Goal: Transaction & Acquisition: Purchase product/service

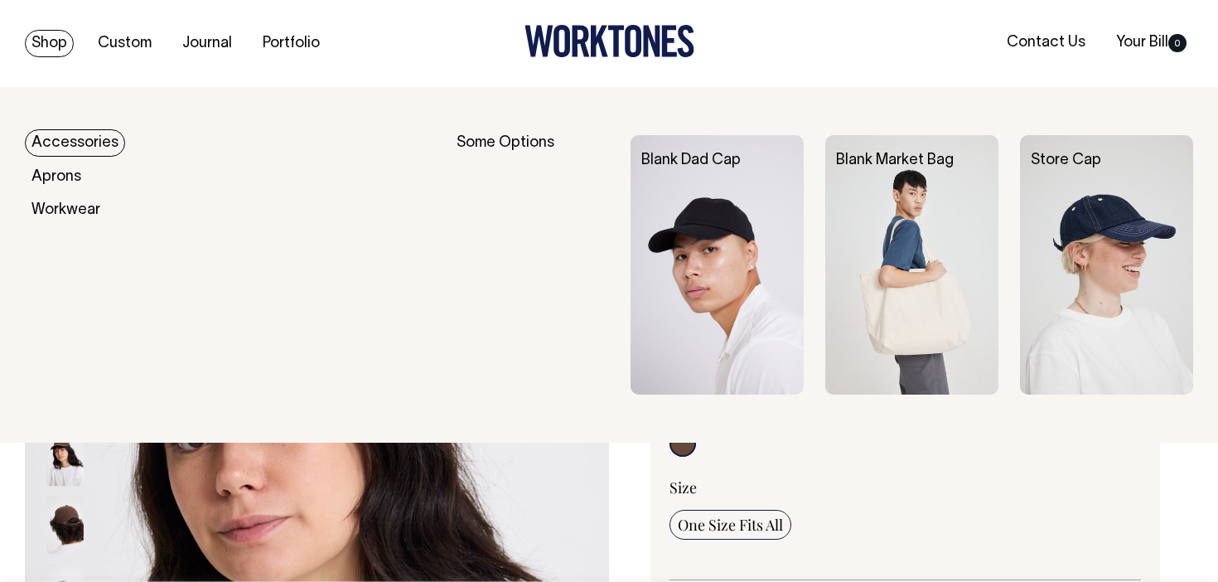
click at [65, 46] on link "Shop" at bounding box center [49, 43] width 49 height 27
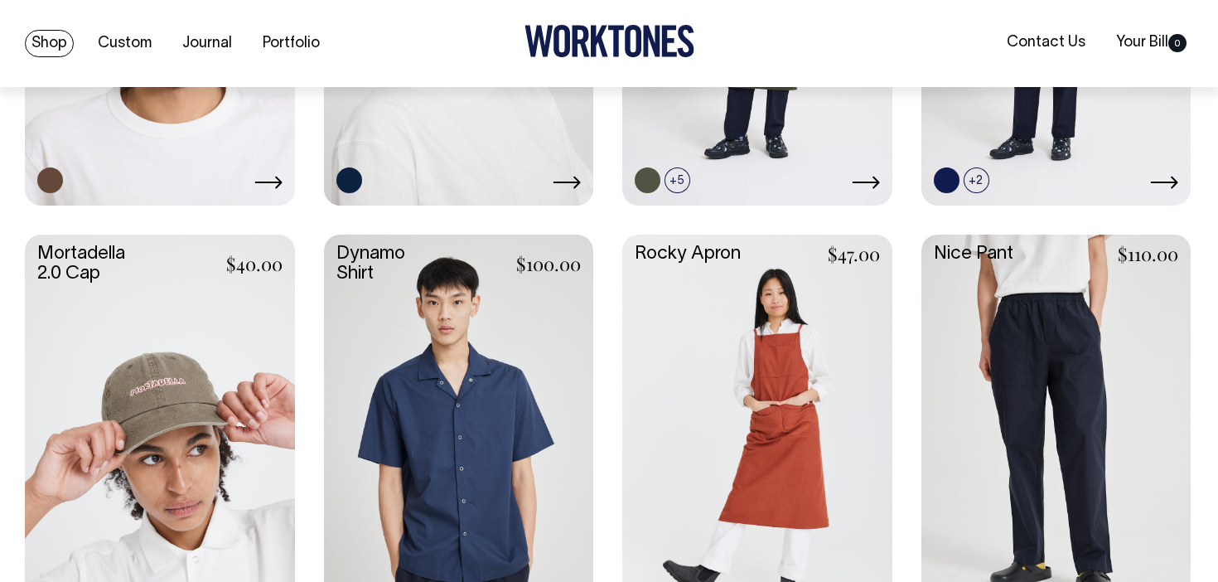
scroll to position [1435, 0]
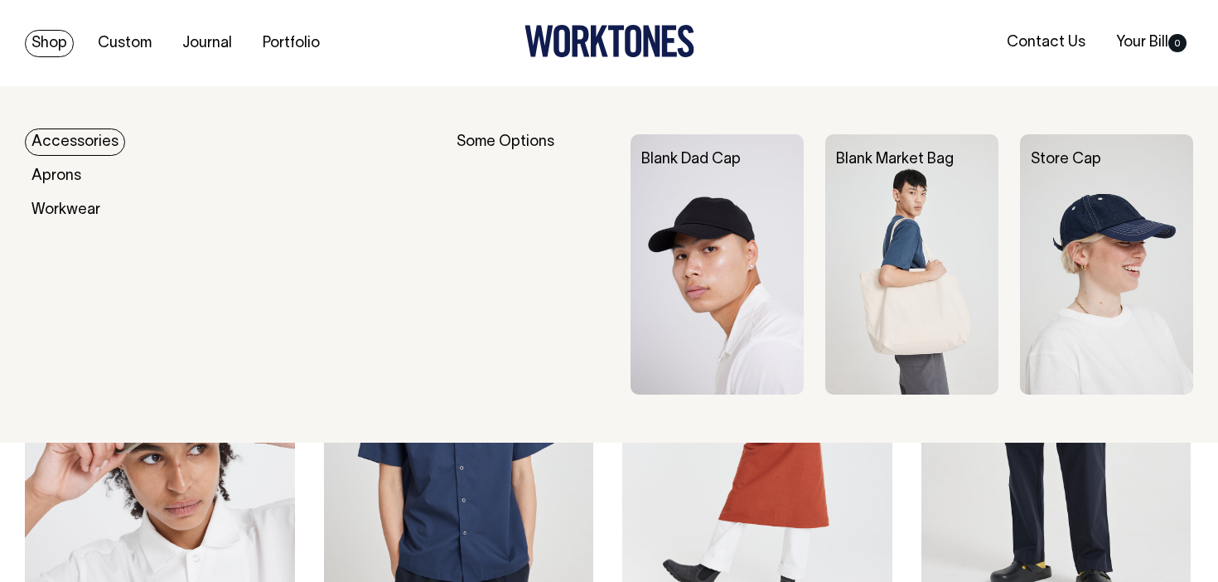
click at [1039, 193] on img at bounding box center [1106, 264] width 173 height 260
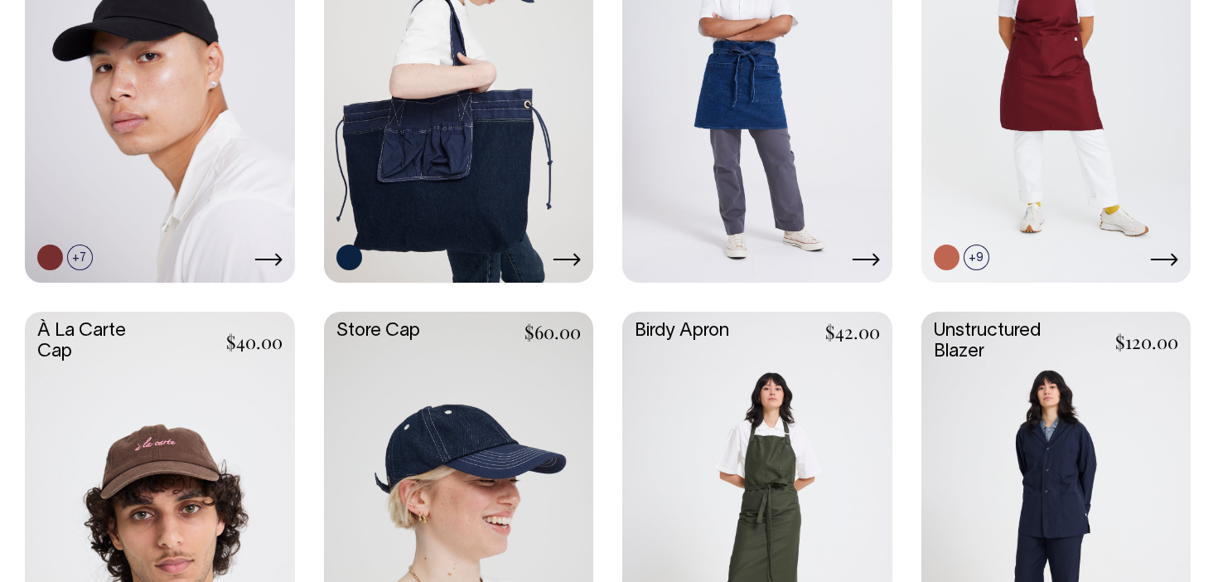
scroll to position [923, 0]
click at [225, 474] on link at bounding box center [160, 512] width 270 height 401
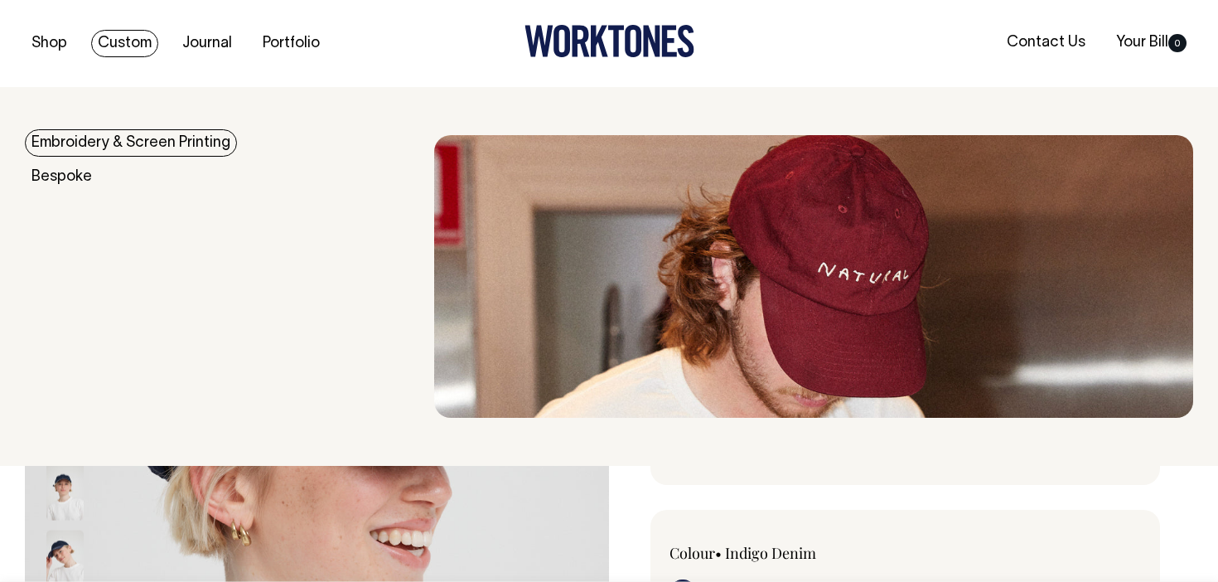
click at [110, 47] on link "Custom" at bounding box center [124, 43] width 67 height 27
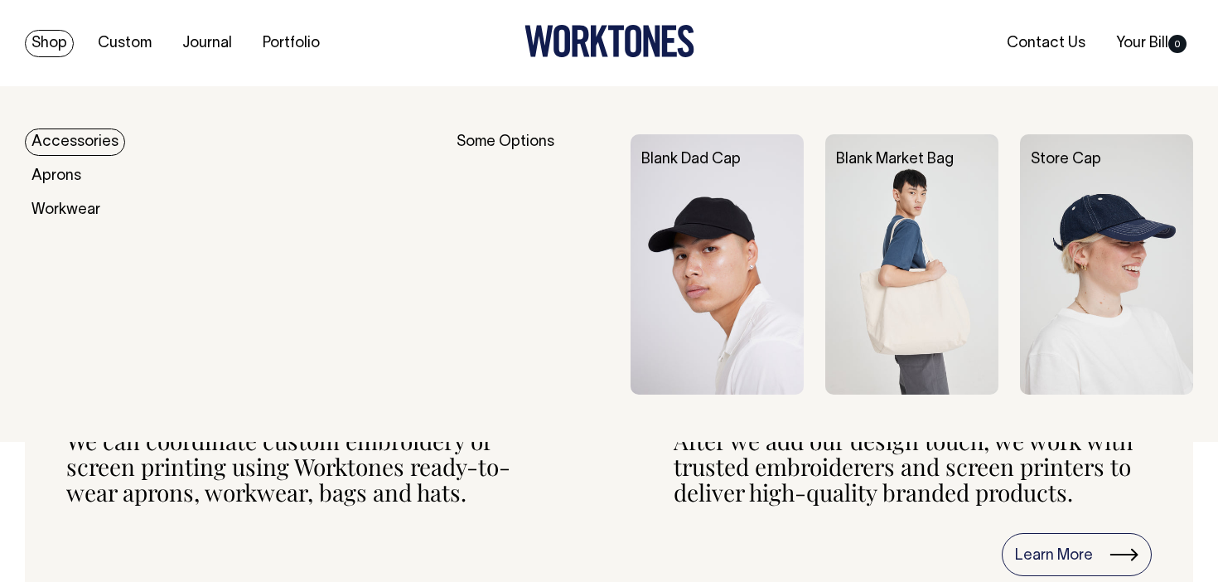
scroll to position [1336, 0]
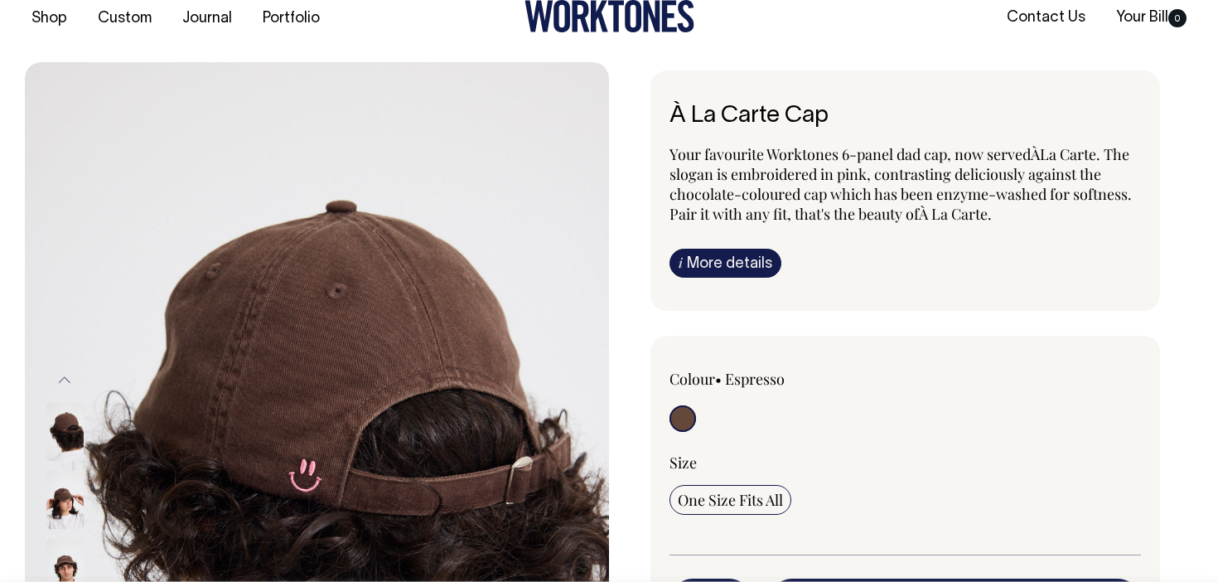
scroll to position [15, 0]
